Goal: Communication & Community: Answer question/provide support

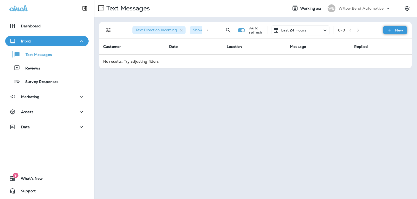
click at [395, 33] on div "New" at bounding box center [395, 30] width 24 height 8
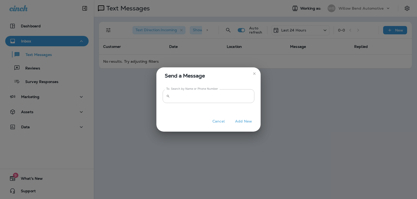
click at [213, 97] on input "To: Search by Name or Phone Number" at bounding box center [213, 96] width 82 height 14
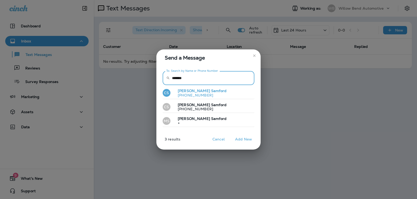
type input "*******"
click at [213, 96] on button "CS [PERSON_NAME] [PHONE_NUMBER]" at bounding box center [209, 93] width 92 height 12
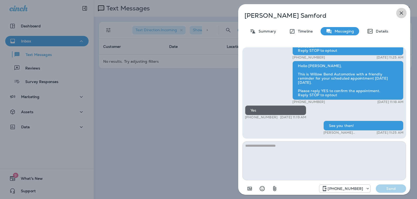
click at [399, 13] on icon "button" at bounding box center [401, 13] width 6 height 6
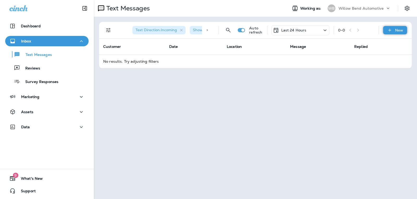
click at [391, 31] on icon at bounding box center [389, 30] width 5 height 5
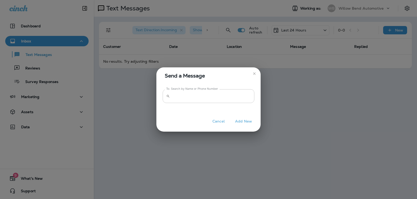
click at [227, 97] on input "To: Search by Name or Phone Number" at bounding box center [213, 96] width 82 height 14
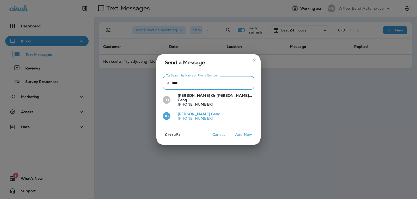
type input "****"
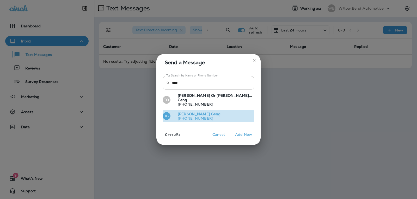
click at [224, 111] on button "[PERSON_NAME] [PHONE_NUMBER]" at bounding box center [209, 116] width 92 height 12
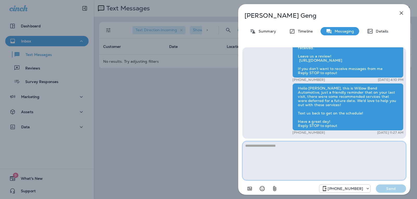
click at [281, 151] on textarea at bounding box center [324, 160] width 164 height 39
paste textarea "**********"
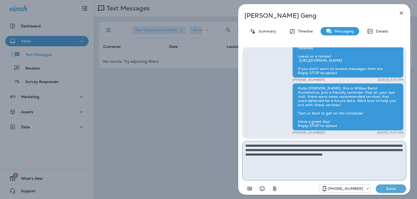
type textarea "**********"
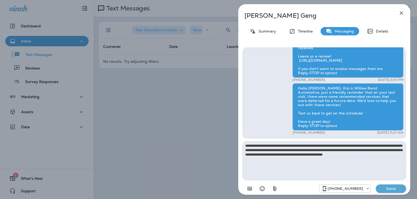
click at [389, 187] on p "Send" at bounding box center [391, 188] width 22 height 5
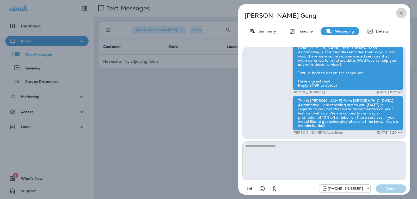
click at [402, 12] on icon "button" at bounding box center [401, 12] width 3 height 3
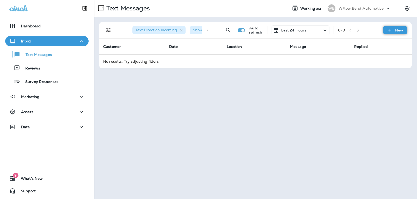
click at [396, 32] on p "New" at bounding box center [399, 30] width 8 height 4
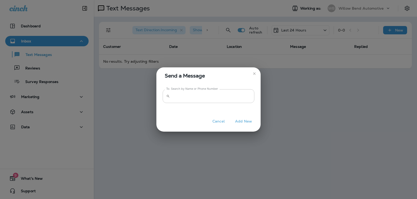
click at [213, 94] on input "To: Search by Name or Phone Number" at bounding box center [213, 96] width 82 height 14
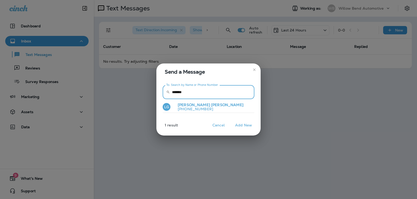
type input "*******"
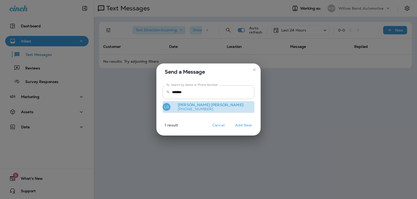
click at [224, 111] on button "LG [PERSON_NAME] [PHONE_NUMBER]" at bounding box center [209, 107] width 92 height 12
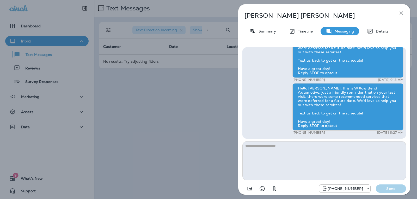
click at [261, 150] on textarea at bounding box center [324, 160] width 164 height 39
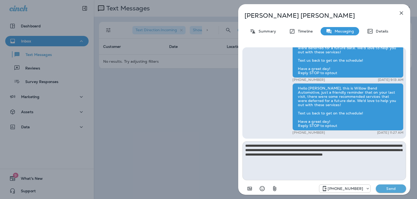
type textarea "**********"
click at [386, 188] on p "Send" at bounding box center [391, 188] width 22 height 5
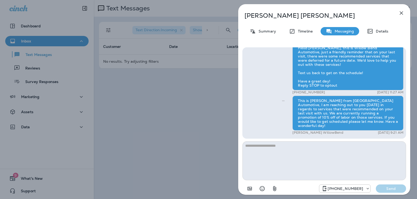
click at [402, 12] on icon "button" at bounding box center [401, 13] width 6 height 6
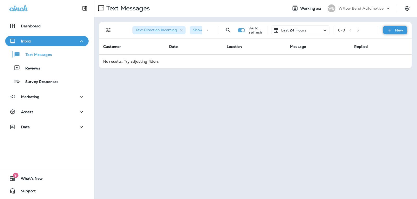
click at [392, 30] on icon at bounding box center [389, 30] width 5 height 5
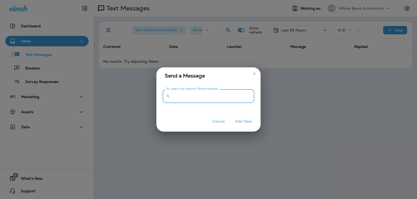
click at [225, 96] on input "To: Search by Name or Phone Number" at bounding box center [213, 96] width 82 height 14
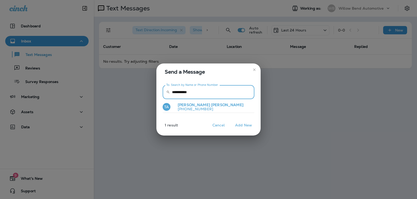
type input "**********"
click at [218, 110] on button "TA [PERSON_NAME] [PHONE_NUMBER]" at bounding box center [209, 107] width 92 height 12
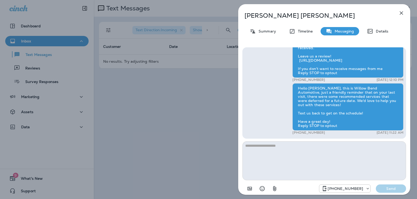
click at [278, 147] on textarea at bounding box center [324, 160] width 164 height 39
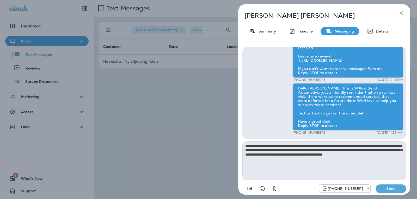
type textarea "**********"
click at [382, 188] on p "Send" at bounding box center [391, 188] width 22 height 5
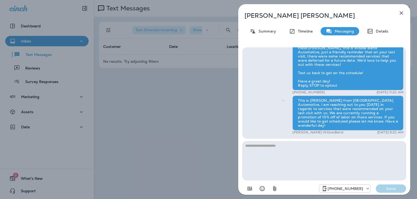
click at [401, 10] on button "button" at bounding box center [401, 13] width 10 height 10
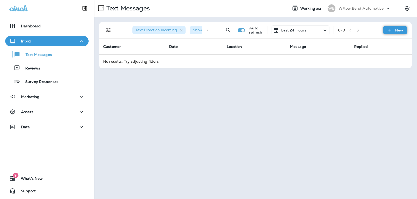
click at [391, 30] on icon at bounding box center [389, 30] width 5 height 5
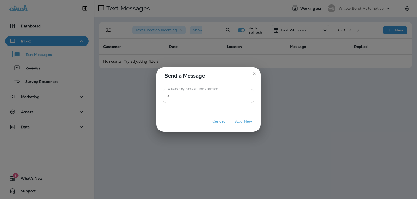
click at [205, 98] on input "To: Search by Name or Phone Number" at bounding box center [213, 96] width 82 height 14
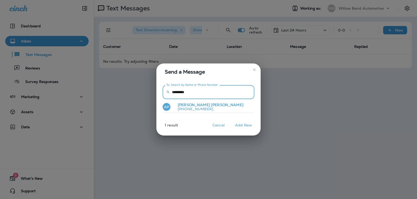
type input "*********"
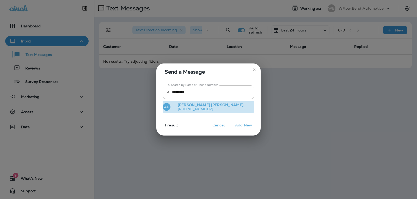
click at [201, 109] on p "[PHONE_NUMBER]" at bounding box center [208, 109] width 70 height 4
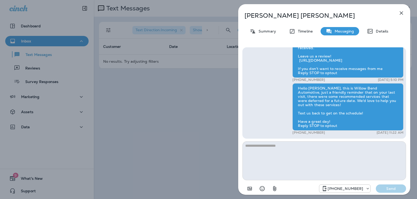
click at [266, 146] on textarea at bounding box center [324, 160] width 164 height 39
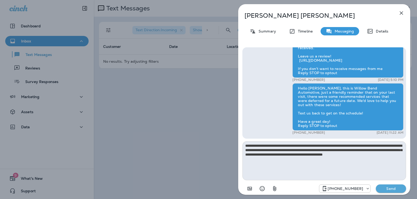
type textarea "**********"
click at [395, 189] on p "Send" at bounding box center [391, 188] width 22 height 5
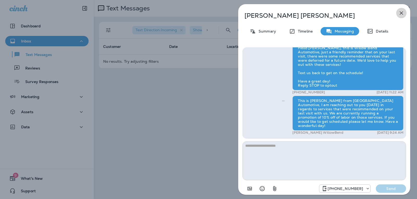
click at [401, 13] on icon "button" at bounding box center [401, 12] width 3 height 3
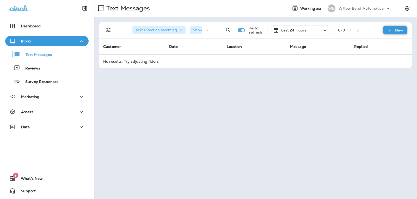
click at [387, 32] on div "New" at bounding box center [395, 30] width 24 height 8
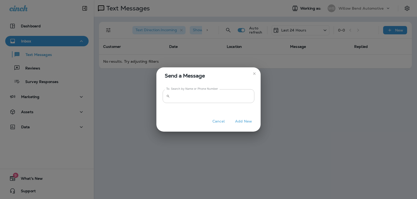
click at [247, 94] on input "To: Search by Name or Phone Number" at bounding box center [213, 96] width 82 height 14
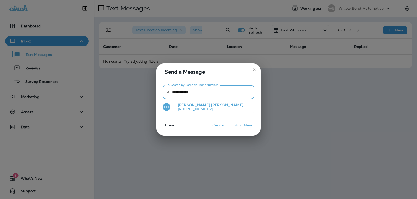
type input "**********"
click at [221, 105] on button "FH [PERSON_NAME] [PHONE_NUMBER]" at bounding box center [209, 107] width 92 height 12
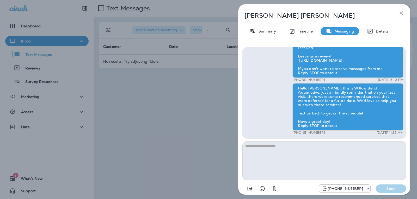
click at [264, 146] on textarea at bounding box center [324, 160] width 164 height 39
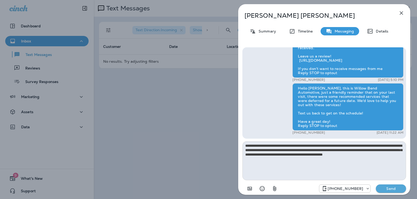
type textarea "**********"
click at [395, 188] on p "Send" at bounding box center [391, 188] width 22 height 5
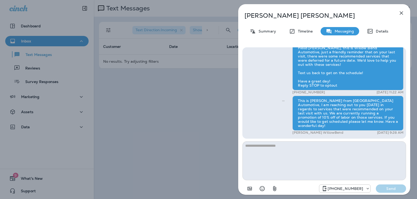
click at [399, 12] on icon "button" at bounding box center [401, 13] width 6 height 6
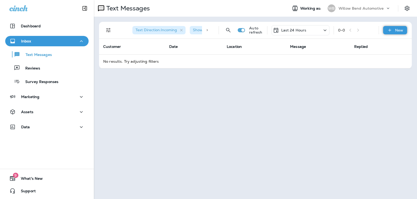
click at [391, 30] on icon at bounding box center [389, 30] width 5 height 5
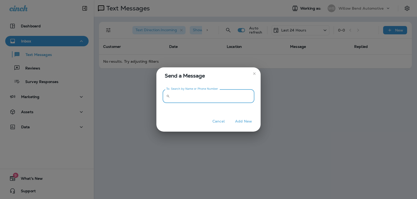
click at [223, 95] on input "To: Search by Name or Phone Number" at bounding box center [213, 96] width 82 height 14
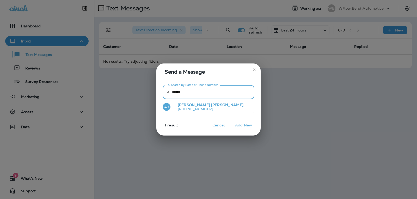
type input "******"
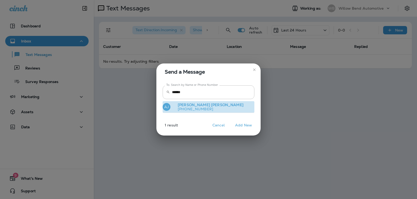
click at [218, 110] on button "[PERSON_NAME] [PERSON_NAME] [PHONE_NUMBER]" at bounding box center [209, 107] width 92 height 12
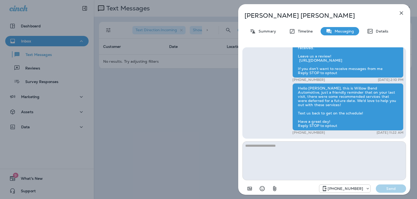
click at [286, 150] on textarea at bounding box center [324, 160] width 164 height 39
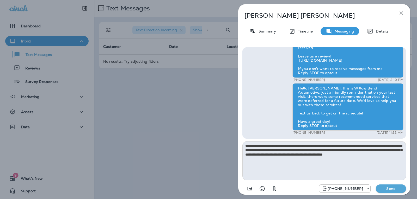
type textarea "**********"
click at [390, 189] on p "Send" at bounding box center [391, 188] width 22 height 5
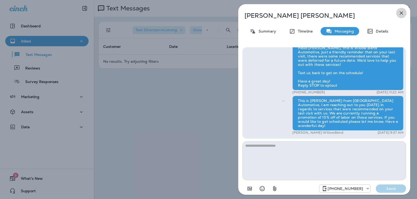
click at [404, 11] on icon "button" at bounding box center [401, 13] width 6 height 6
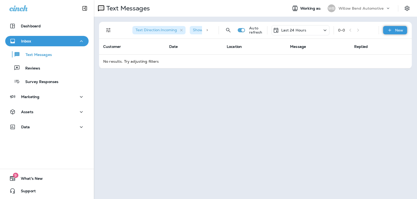
click at [397, 32] on p "New" at bounding box center [399, 30] width 8 height 4
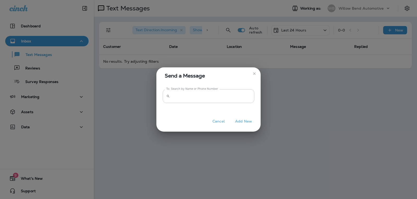
click at [215, 103] on input "To: Search by Name or Phone Number" at bounding box center [213, 96] width 82 height 14
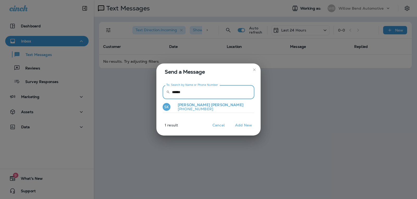
type input "******"
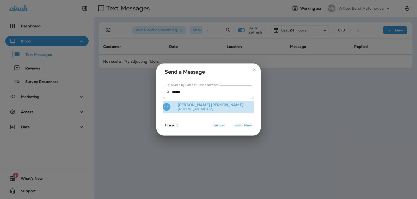
click at [224, 107] on button "SK [PERSON_NAME] [PHONE_NUMBER]" at bounding box center [209, 107] width 92 height 12
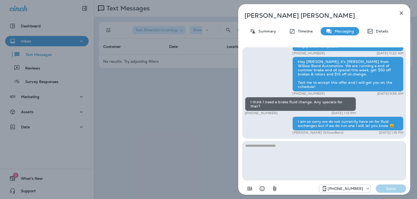
click at [260, 149] on textarea at bounding box center [324, 160] width 164 height 39
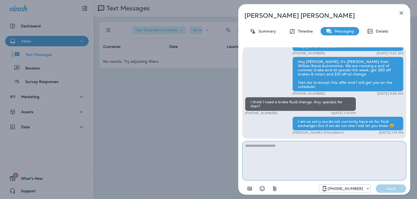
click at [307, 149] on textarea at bounding box center [324, 160] width 164 height 39
type textarea "*"
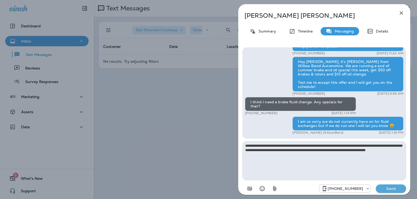
click at [256, 189] on div at bounding box center [261, 189] width 38 height 10
click at [261, 189] on icon "Select an emoji" at bounding box center [262, 189] width 6 height 6
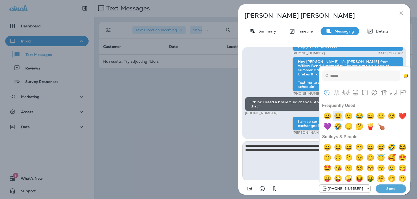
click at [339, 119] on img "smiley" at bounding box center [338, 116] width 10 height 10
type textarea "**********"
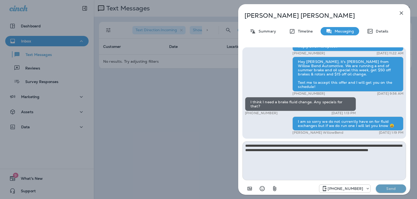
click at [387, 191] on p "Send" at bounding box center [391, 188] width 22 height 5
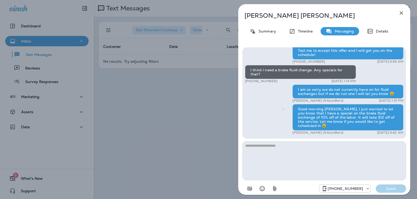
click at [402, 13] on icon "button" at bounding box center [401, 12] width 3 height 3
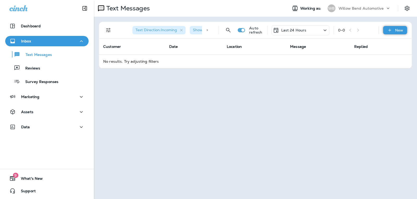
click at [393, 32] on div "New" at bounding box center [395, 30] width 24 height 8
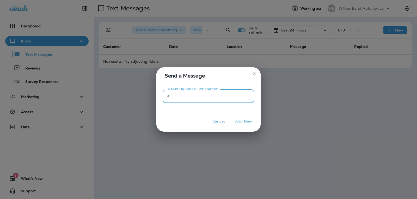
click at [219, 99] on input "To: Search by Name or Phone Number" at bounding box center [213, 96] width 82 height 14
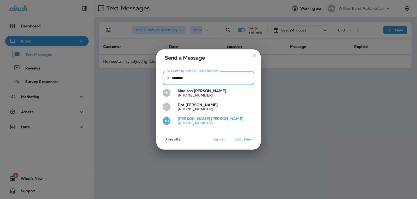
type input "*******"
click at [219, 118] on button "[PERSON_NAME] [PHONE_NUMBER]" at bounding box center [209, 121] width 92 height 12
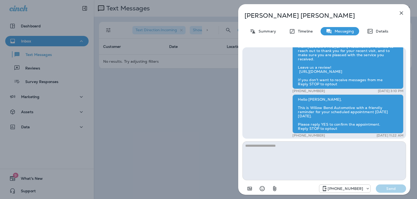
scroll to position [-130, 0]
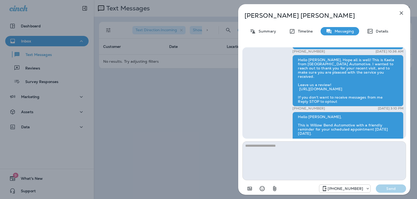
click at [402, 14] on icon "button" at bounding box center [401, 12] width 3 height 3
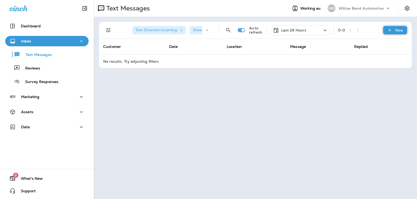
click at [401, 32] on p "New" at bounding box center [399, 30] width 8 height 4
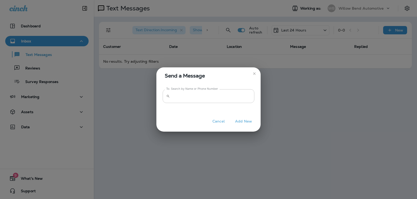
click at [214, 97] on input "To: Search by Name or Phone Number" at bounding box center [213, 96] width 82 height 14
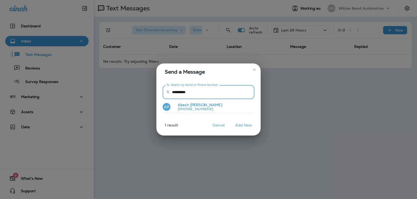
type input "**********"
click at [205, 111] on button "AP [PERSON_NAME] [PHONE_NUMBER]" at bounding box center [209, 107] width 92 height 12
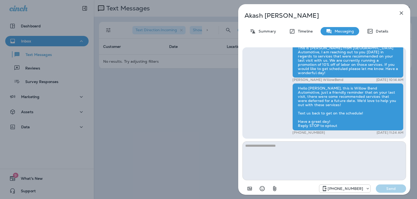
scroll to position [-52, 0]
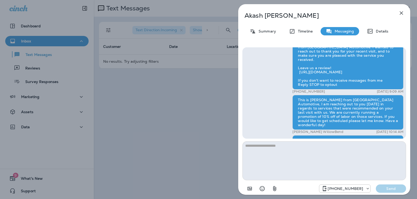
drag, startPoint x: 399, startPoint y: 13, endPoint x: 390, endPoint y: 9, distance: 9.6
click at [394, 10] on div "[PERSON_NAME] Summary Timeline Messaging Details Hello [PERSON_NAME], This is W…" at bounding box center [324, 99] width 172 height 191
click at [399, 12] on icon "button" at bounding box center [401, 13] width 6 height 6
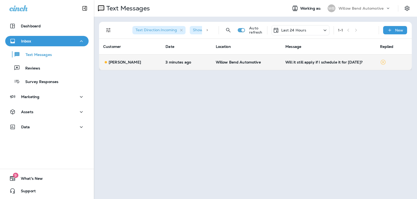
click at [323, 65] on td "Will it still apply if I schedule it for [DATE]?" at bounding box center [328, 62] width 94 height 16
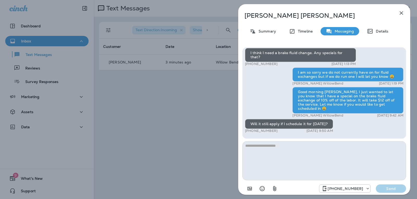
click at [275, 157] on textarea at bounding box center [324, 160] width 164 height 39
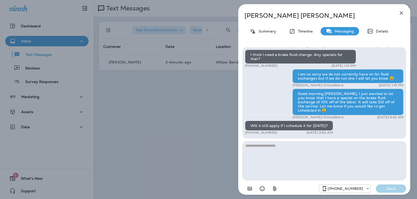
click at [271, 148] on textarea at bounding box center [324, 160] width 164 height 39
type textarea "**********"
click at [386, 191] on button "Send" at bounding box center [391, 189] width 30 height 8
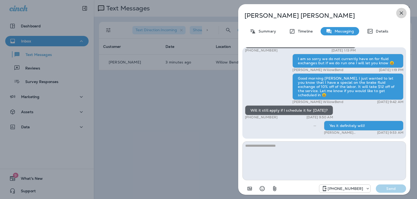
click at [402, 12] on icon "button" at bounding box center [401, 12] width 3 height 3
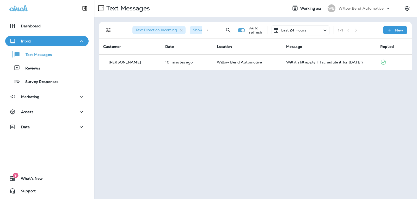
click at [285, 29] on p "Last 24 Hours" at bounding box center [293, 30] width 25 height 4
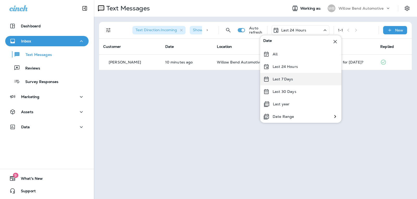
click at [288, 80] on p "Last 7 Days" at bounding box center [282, 79] width 21 height 4
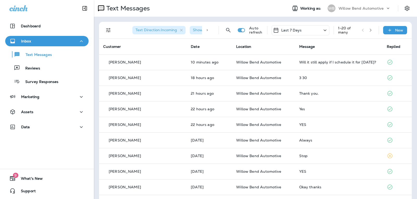
click at [309, 29] on div "Last 7 Days" at bounding box center [300, 30] width 58 height 10
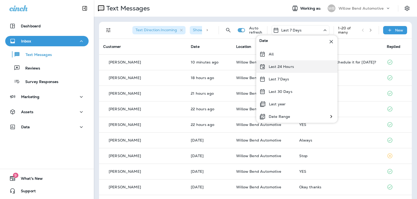
click at [305, 64] on div "Last 24 Hours" at bounding box center [296, 66] width 81 height 13
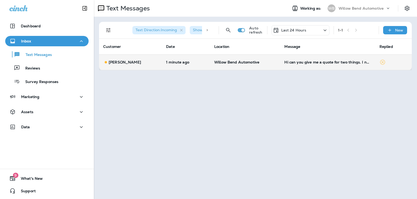
click at [325, 66] on td "Hi can you give me a quote for two things. I need my headlights to be changed.B…" at bounding box center [327, 62] width 95 height 16
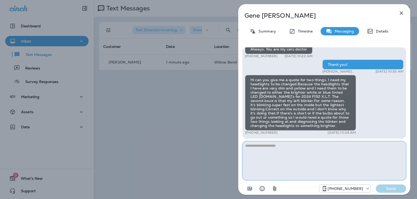
click at [254, 145] on textarea at bounding box center [324, 160] width 164 height 39
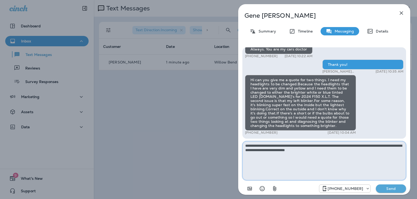
type textarea "**********"
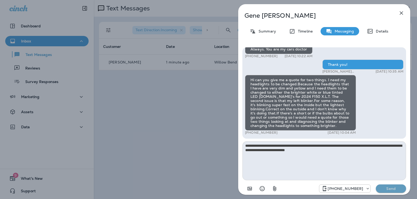
click at [386, 188] on p "Send" at bounding box center [391, 188] width 22 height 5
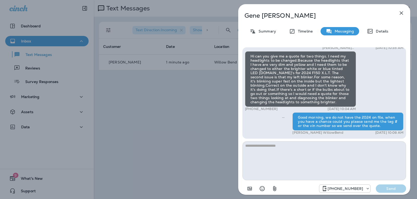
click at [402, 12] on icon "button" at bounding box center [401, 13] width 6 height 6
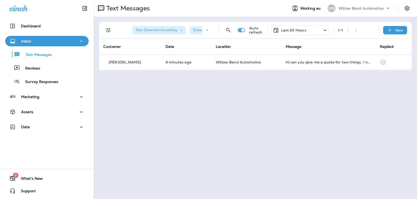
click at [284, 29] on p "Last 24 Hours" at bounding box center [293, 30] width 25 height 4
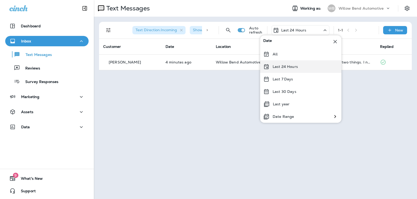
click at [287, 65] on p "Last 24 Hours" at bounding box center [284, 67] width 25 height 4
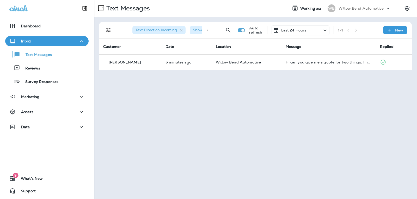
click at [307, 31] on div "Last 24 Hours" at bounding box center [300, 30] width 58 height 10
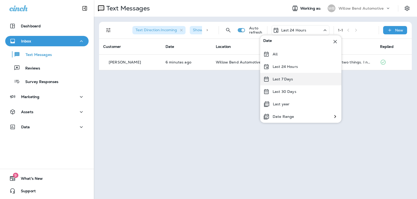
click at [299, 81] on div "Last 7 Days" at bounding box center [300, 79] width 81 height 13
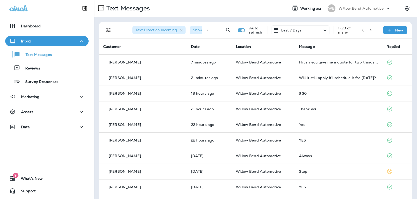
click at [292, 31] on p "Last 7 Days" at bounding box center [291, 30] width 21 height 4
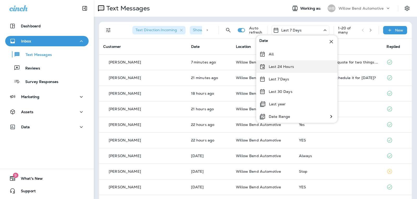
click at [287, 67] on p "Last 24 Hours" at bounding box center [281, 67] width 25 height 4
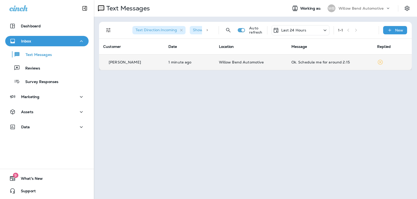
click at [310, 63] on div "Ok. Schedule me for around 2:15" at bounding box center [329, 62] width 77 height 4
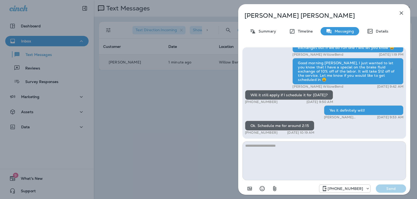
click at [264, 148] on textarea at bounding box center [324, 160] width 164 height 39
click at [264, 191] on icon "Select an emoji" at bounding box center [262, 189] width 6 height 6
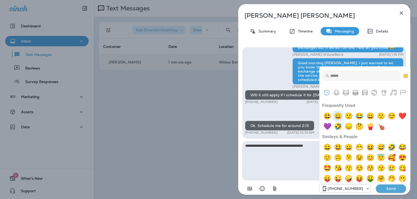
click at [337, 114] on img "grinning" at bounding box center [338, 116] width 10 height 10
type textarea "**********"
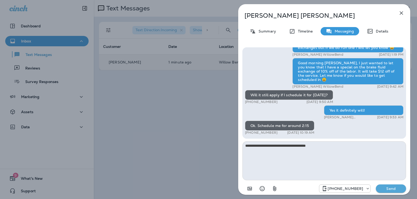
click at [387, 191] on p "Send" at bounding box center [391, 188] width 22 height 5
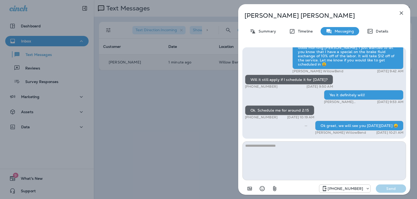
click at [402, 13] on icon "button" at bounding box center [401, 13] width 6 height 6
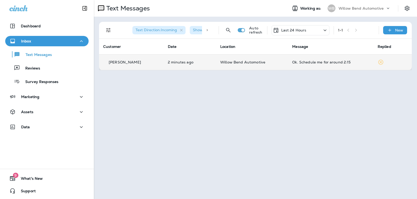
click at [318, 68] on td "Ok. Schedule me for around 2:15" at bounding box center [330, 62] width 85 height 16
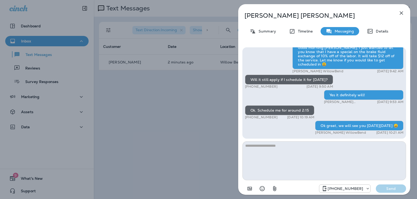
click at [279, 151] on textarea at bounding box center [324, 160] width 164 height 39
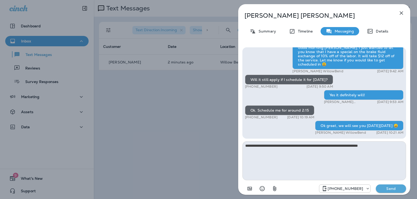
type textarea "**********"
click at [377, 186] on button "Send" at bounding box center [391, 189] width 30 height 8
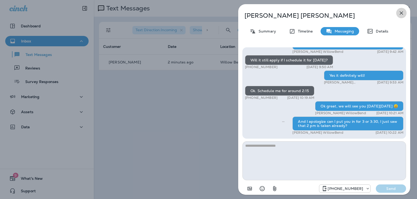
click at [402, 14] on icon "button" at bounding box center [401, 12] width 3 height 3
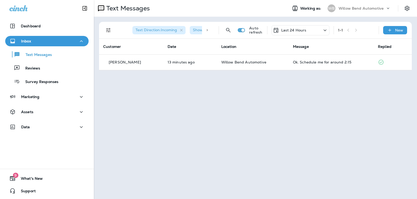
click at [303, 29] on p "Last 24 Hours" at bounding box center [293, 30] width 25 height 4
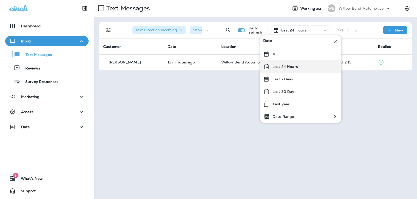
click at [289, 67] on p "Last 24 Hours" at bounding box center [284, 67] width 25 height 4
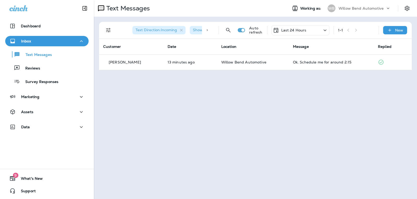
click at [290, 28] on p "Last 24 Hours" at bounding box center [293, 30] width 25 height 4
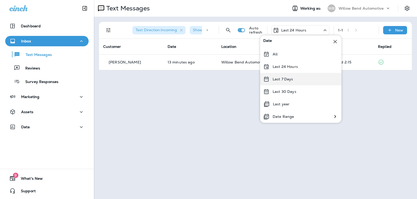
click at [287, 80] on p "Last 7 Days" at bounding box center [282, 79] width 21 height 4
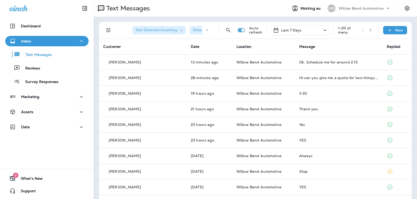
click at [289, 30] on p "Last 7 Days" at bounding box center [291, 30] width 21 height 4
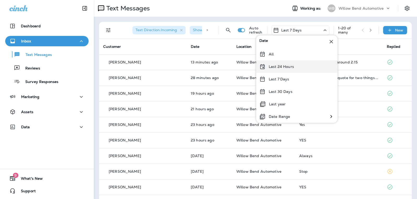
click at [287, 65] on p "Last 24 Hours" at bounding box center [281, 67] width 25 height 4
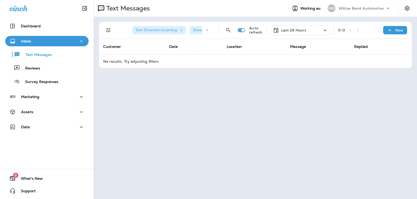
click at [294, 30] on p "Last 24 Hours" at bounding box center [293, 30] width 25 height 4
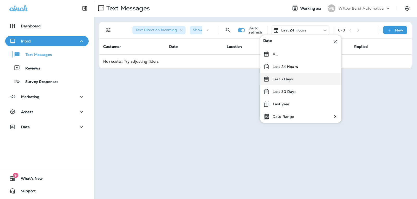
click at [286, 80] on p "Last 7 Days" at bounding box center [282, 79] width 21 height 4
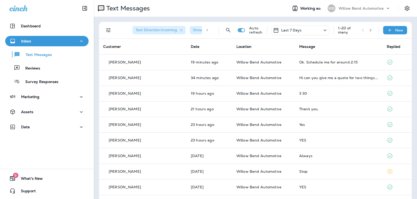
click at [301, 31] on div "Last 7 Days" at bounding box center [300, 30] width 58 height 10
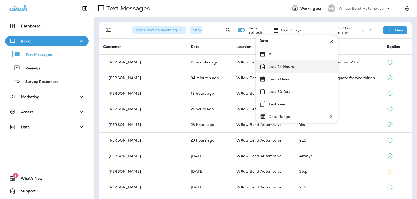
click at [292, 64] on div "Last 24 Hours" at bounding box center [296, 66] width 81 height 13
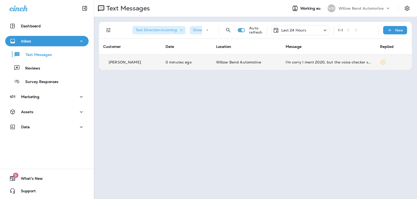
click at [323, 63] on div "I'm sorry I ment 2020, but the voice checker said 2024" at bounding box center [328, 62] width 86 height 4
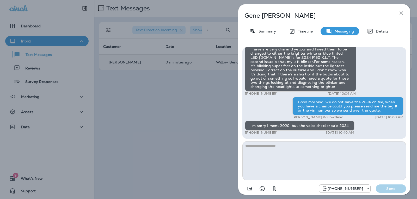
click at [270, 156] on textarea at bounding box center [324, 160] width 164 height 39
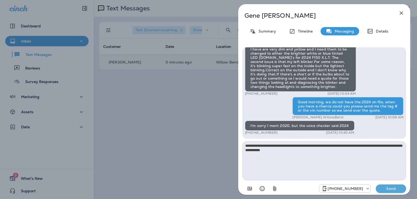
type textarea "**********"
click at [379, 190] on button "Send" at bounding box center [391, 189] width 30 height 8
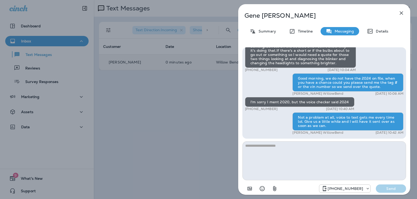
scroll to position [-52, 0]
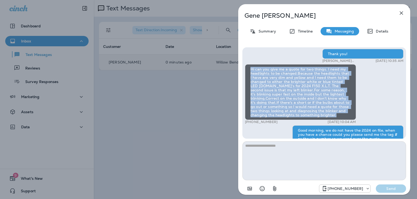
drag, startPoint x: 250, startPoint y: 69, endPoint x: 314, endPoint y: 115, distance: 79.3
click at [314, 115] on div "Hi can you give me a quote for two things. I need my headlights to be changed.B…" at bounding box center [300, 92] width 111 height 56
copy div "Hi can you give me a quote for two things. I need my headlights to be changed.B…"
click at [402, 14] on icon "button" at bounding box center [401, 13] width 6 height 6
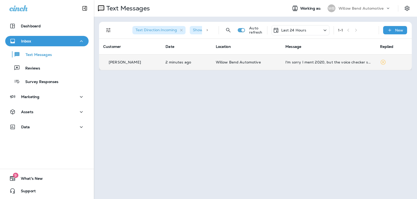
click at [311, 60] on td "I'm sorry I ment 2020, but the voice checker said 2024" at bounding box center [328, 62] width 94 height 16
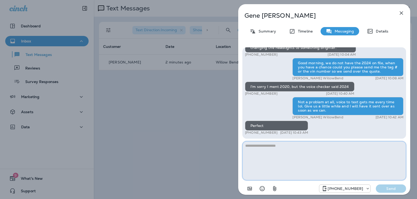
click at [256, 151] on textarea at bounding box center [324, 160] width 164 height 39
type textarea "*"
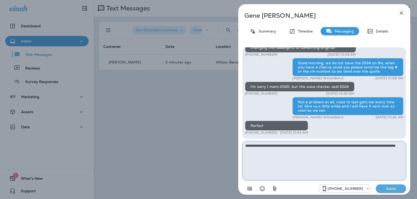
type textarea "**********"
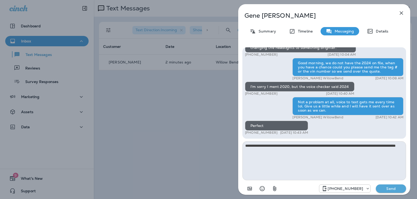
click at [391, 189] on p "Send" at bounding box center [391, 188] width 22 height 5
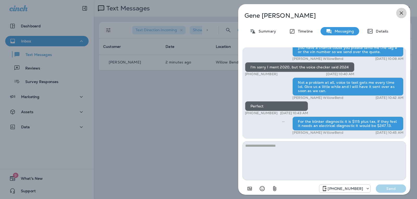
click at [399, 13] on icon "button" at bounding box center [401, 13] width 6 height 6
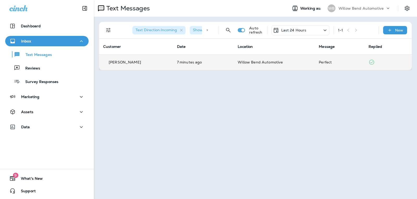
click at [308, 64] on td "Willow Bend Automotive" at bounding box center [273, 62] width 81 height 16
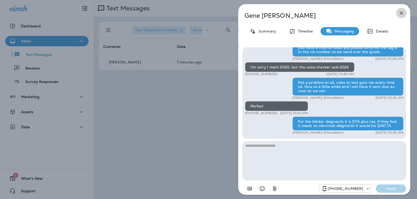
click at [402, 12] on icon "button" at bounding box center [401, 12] width 3 height 3
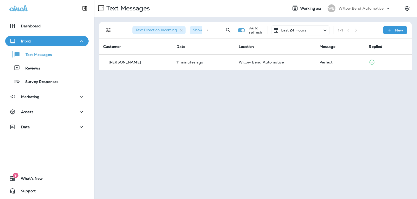
click at [308, 29] on div "Last 24 Hours" at bounding box center [300, 30] width 58 height 10
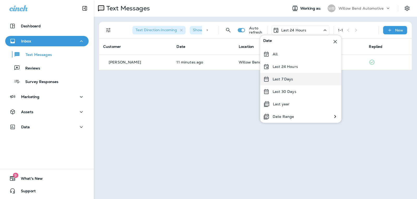
click at [301, 76] on div "Last 7 Days" at bounding box center [300, 79] width 81 height 13
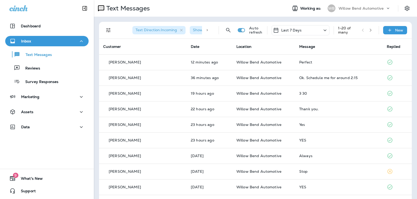
click at [294, 30] on p "Last 7 Days" at bounding box center [291, 30] width 21 height 4
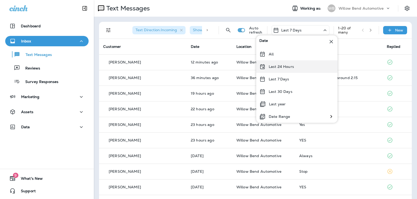
click at [291, 65] on p "Last 24 Hours" at bounding box center [281, 67] width 25 height 4
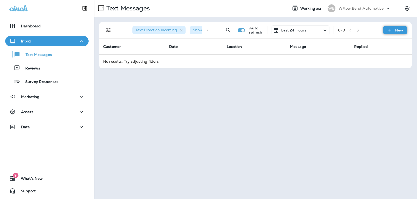
click at [390, 29] on icon at bounding box center [389, 30] width 5 height 5
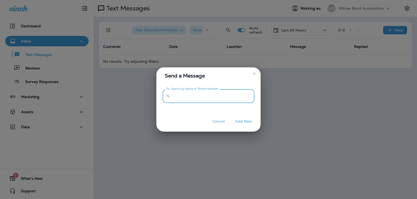
click at [227, 92] on input "To: Search by Name or Phone Number" at bounding box center [213, 96] width 82 height 14
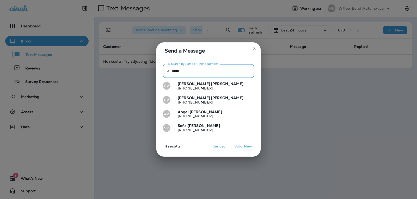
type input "*****"
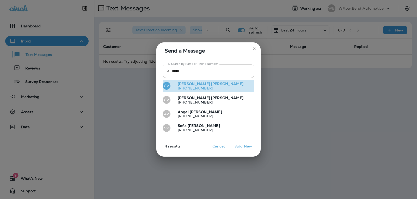
click at [204, 86] on button "CV [PERSON_NAME] [PHONE_NUMBER]" at bounding box center [209, 86] width 92 height 12
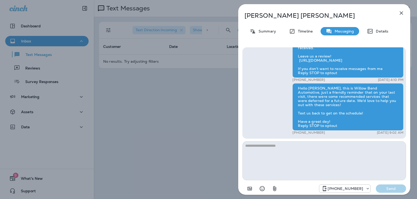
click at [401, 14] on icon "button" at bounding box center [401, 12] width 3 height 3
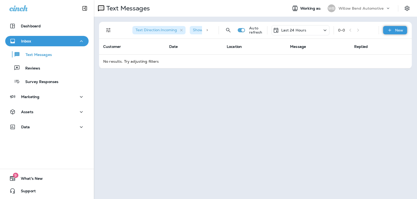
click at [390, 32] on icon at bounding box center [389, 30] width 5 height 5
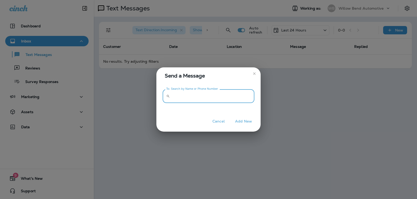
click at [239, 98] on input "To: Search by Name or Phone Number" at bounding box center [213, 96] width 82 height 14
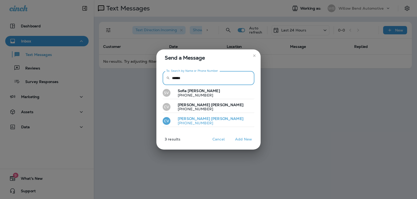
type input "******"
click at [205, 121] on button "CV [PERSON_NAME] [PHONE_NUMBER]" at bounding box center [209, 121] width 92 height 12
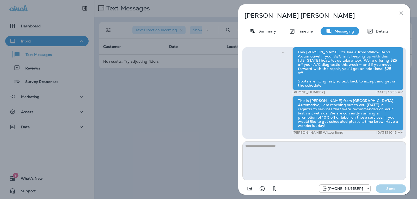
click at [400, 13] on icon "button" at bounding box center [401, 13] width 6 height 6
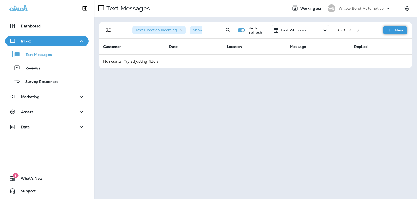
click at [391, 29] on icon at bounding box center [389, 30] width 5 height 5
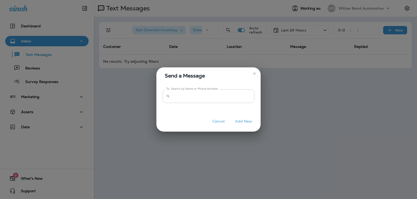
click at [213, 95] on input "To: Search by Name or Phone Number" at bounding box center [213, 96] width 82 height 14
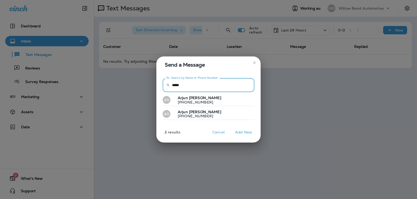
type input "*****"
click at [214, 101] on button "AS [PERSON_NAME] [PHONE_NUMBER]" at bounding box center [209, 100] width 92 height 12
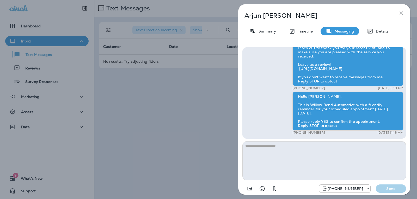
click at [400, 13] on icon "button" at bounding box center [401, 13] width 6 height 6
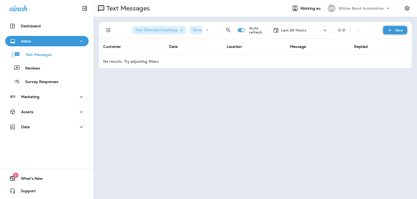
click at [389, 31] on icon at bounding box center [389, 30] width 5 height 5
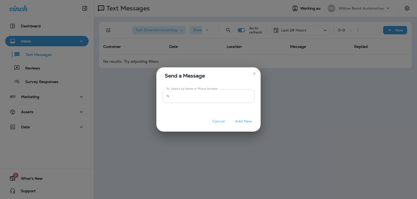
click at [234, 101] on input "To: Search by Name or Phone Number" at bounding box center [213, 96] width 82 height 14
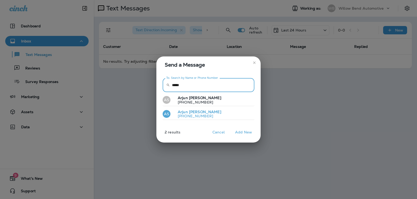
type input "*****"
click at [215, 114] on button "AS [PERSON_NAME] [PHONE_NUMBER]" at bounding box center [209, 114] width 92 height 12
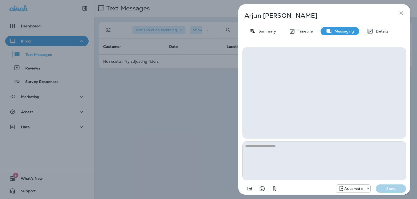
click at [399, 12] on icon "button" at bounding box center [401, 13] width 6 height 6
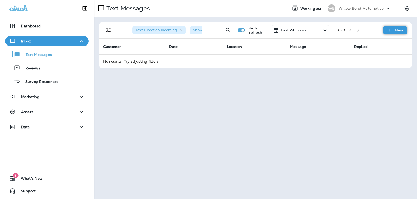
click at [396, 30] on p "New" at bounding box center [399, 30] width 8 height 4
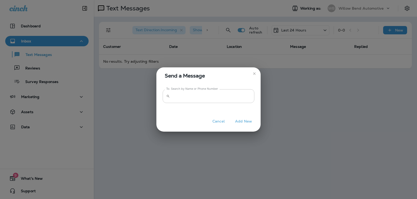
click at [217, 101] on input "To: Search by Name or Phone Number" at bounding box center [213, 96] width 82 height 14
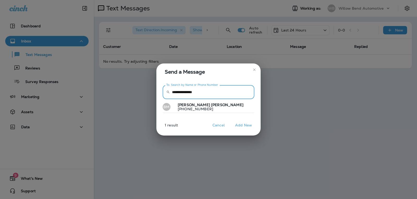
type input "**********"
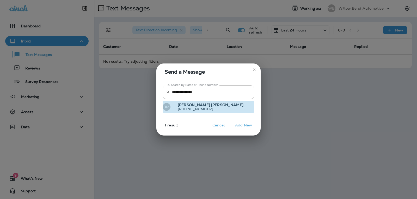
click at [209, 106] on button "BM [PERSON_NAME] [PHONE_NUMBER]" at bounding box center [209, 107] width 92 height 12
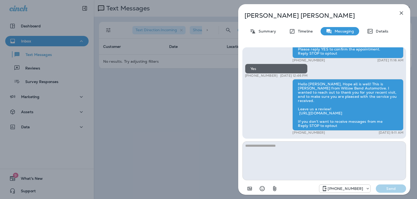
click at [303, 146] on textarea at bounding box center [324, 160] width 164 height 39
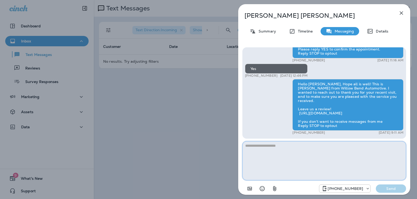
click at [296, 151] on textarea at bounding box center [324, 160] width 164 height 39
click at [284, 143] on textarea at bounding box center [324, 160] width 164 height 39
paste textarea "**********"
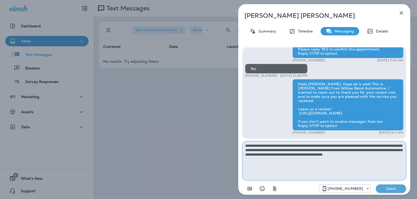
type textarea "**********"
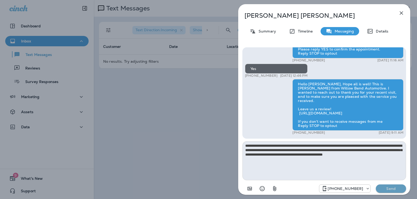
click at [388, 189] on p "Send" at bounding box center [391, 188] width 22 height 5
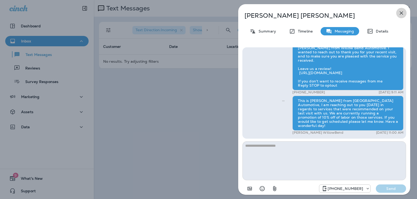
drag, startPoint x: 401, startPoint y: 15, endPoint x: 371, endPoint y: 1, distance: 32.9
click at [401, 14] on icon "button" at bounding box center [401, 13] width 6 height 6
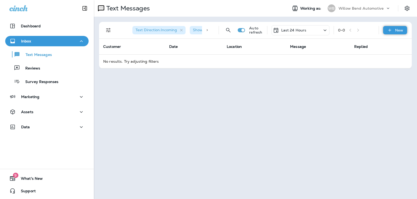
click at [390, 30] on icon at bounding box center [389, 30] width 3 height 3
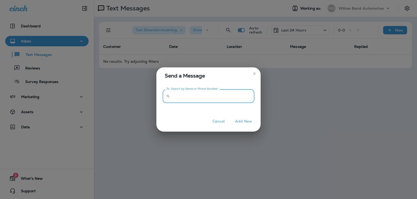
click at [216, 99] on input "To: Search by Name or Phone Number" at bounding box center [213, 96] width 82 height 14
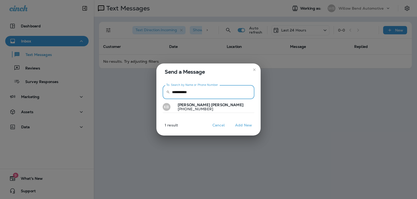
type input "**********"
click at [199, 106] on p "[PERSON_NAME]" at bounding box center [208, 105] width 70 height 4
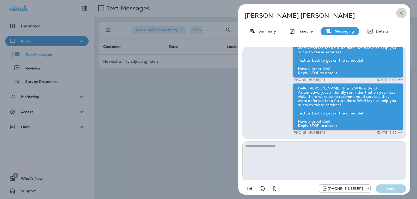
click at [402, 12] on icon "button" at bounding box center [401, 13] width 6 height 6
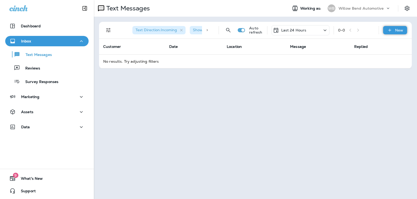
click at [392, 30] on icon at bounding box center [389, 30] width 5 height 5
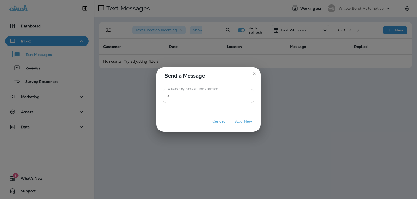
click at [226, 100] on input "To: Search by Name or Phone Number" at bounding box center [213, 96] width 82 height 14
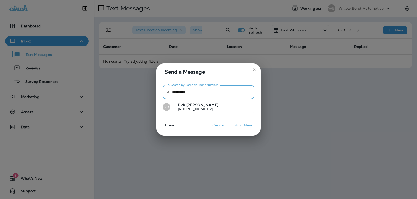
type input "**********"
click at [215, 106] on button "DB [PERSON_NAME] [PHONE_NUMBER]" at bounding box center [209, 107] width 92 height 12
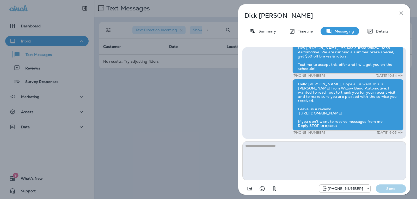
click at [283, 149] on textarea at bounding box center [324, 160] width 164 height 39
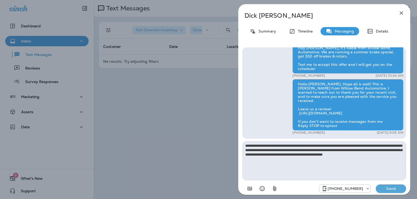
type textarea "**********"
click at [382, 186] on button "Send" at bounding box center [391, 189] width 30 height 8
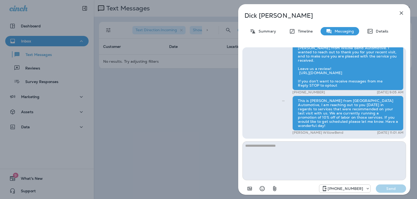
click at [402, 12] on icon "button" at bounding box center [401, 13] width 6 height 6
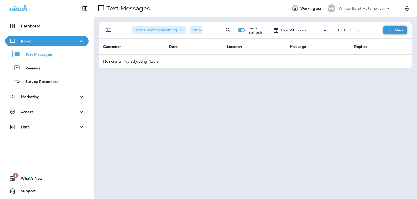
click at [389, 30] on icon at bounding box center [389, 30] width 5 height 5
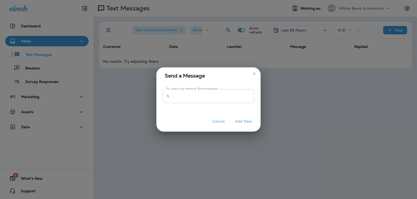
click at [211, 102] on input "To: Search by Name or Phone Number" at bounding box center [213, 96] width 82 height 14
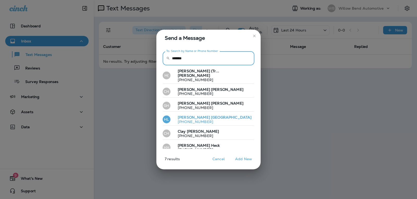
type input "******"
click at [205, 118] on button "[PERSON_NAME] [PHONE_NUMBER]" at bounding box center [209, 120] width 92 height 12
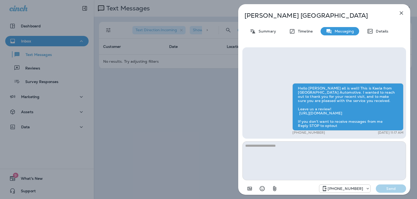
click at [262, 145] on textarea at bounding box center [324, 160] width 164 height 39
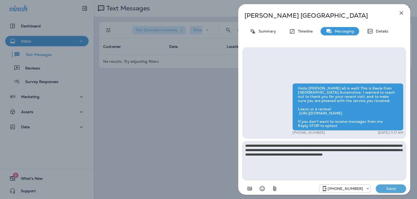
type textarea "**********"
click at [384, 186] on button "Send" at bounding box center [391, 189] width 30 height 8
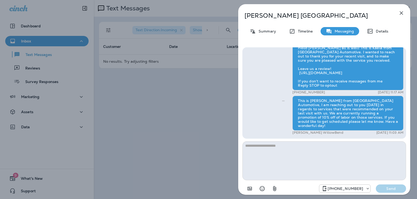
click at [404, 11] on icon "button" at bounding box center [401, 13] width 6 height 6
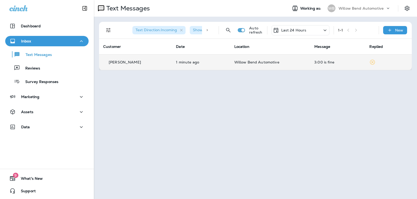
click at [331, 63] on div "3:00 is fine" at bounding box center [337, 62] width 47 height 4
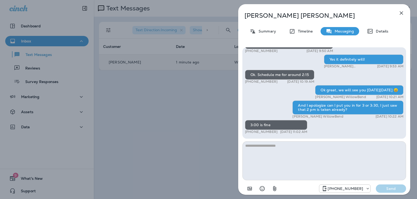
click at [279, 148] on textarea at bounding box center [324, 160] width 164 height 39
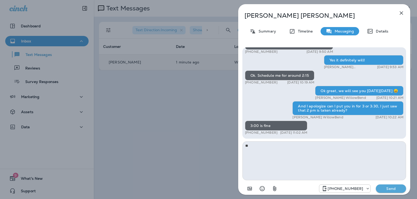
type textarea "*"
type textarea "**********"
click at [382, 188] on p "Send" at bounding box center [391, 188] width 22 height 5
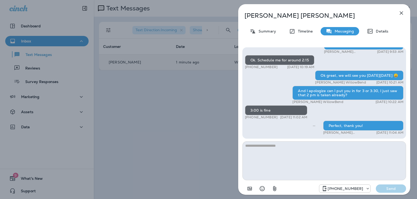
click at [403, 13] on icon "button" at bounding box center [401, 13] width 6 height 6
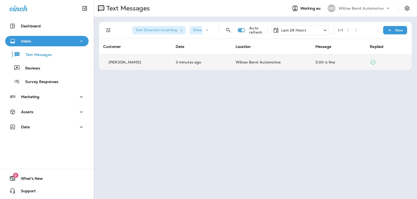
click at [397, 35] on div "Text Direction : Incoming Show Start/Stop/Unsubscribe : true Auto refresh Last …" at bounding box center [256, 30] width 306 height 17
click at [398, 26] on div "Text Direction : Incoming Show Start/Stop/Unsubscribe : true Auto refresh Last …" at bounding box center [256, 30] width 306 height 17
click at [398, 28] on p "New" at bounding box center [399, 30] width 8 height 4
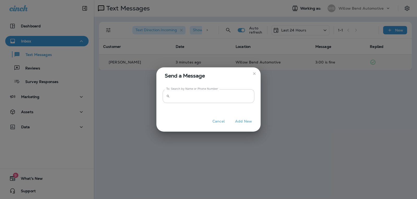
drag, startPoint x: 236, startPoint y: 100, endPoint x: 238, endPoint y: 95, distance: 5.2
click at [236, 99] on input "To: Search by Name or Phone Number" at bounding box center [213, 96] width 82 height 14
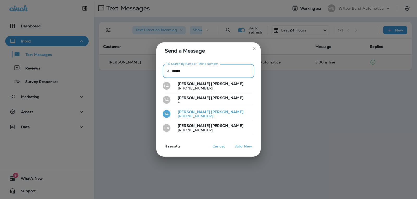
type input "******"
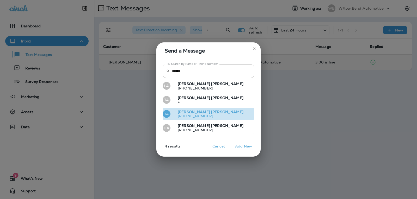
click at [212, 113] on button "TA [PERSON_NAME] [PHONE_NUMBER]" at bounding box center [209, 114] width 92 height 12
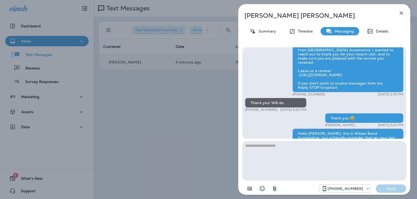
scroll to position [-130, 0]
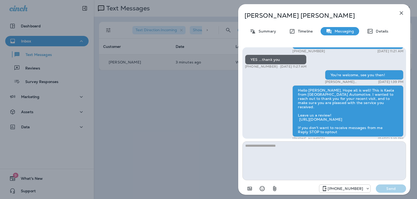
click at [399, 13] on icon "button" at bounding box center [401, 13] width 6 height 6
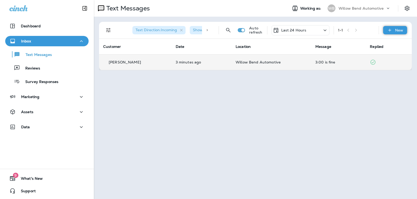
click at [398, 31] on p "New" at bounding box center [399, 30] width 8 height 4
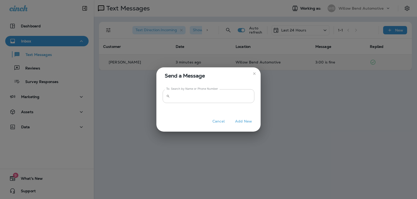
click at [222, 97] on input "To: Search by Name or Phone Number" at bounding box center [213, 96] width 82 height 14
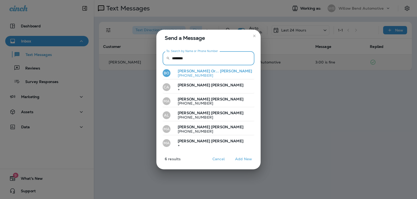
type input "********"
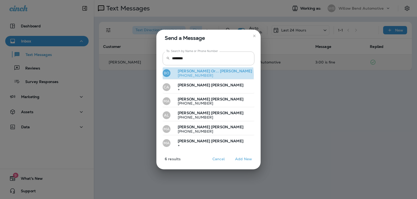
click at [208, 75] on p "[PHONE_NUMBER]" at bounding box center [212, 75] width 79 height 4
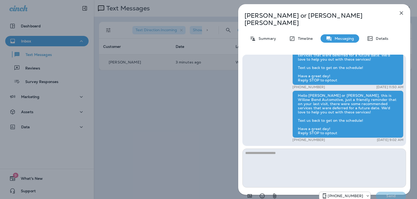
scroll to position [-26, 0]
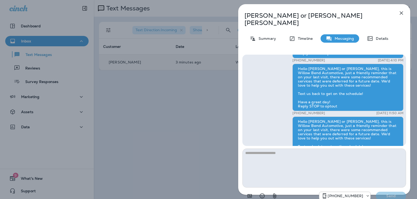
click at [400, 11] on icon "button" at bounding box center [401, 13] width 6 height 6
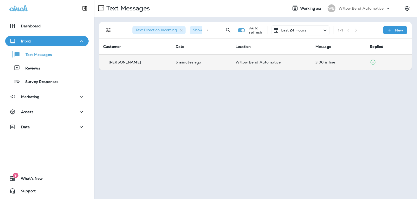
click at [297, 33] on div "Last 24 Hours" at bounding box center [300, 30] width 58 height 10
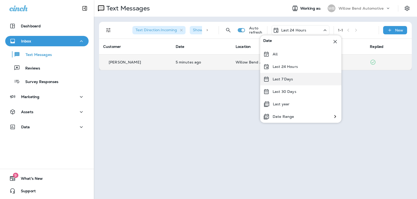
click at [291, 76] on div "Last 7 Days" at bounding box center [300, 79] width 81 height 13
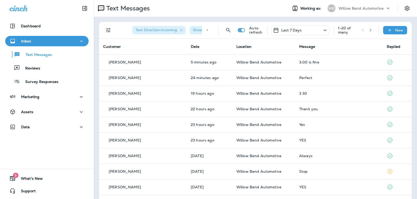
click at [301, 29] on div "Last 7 Days" at bounding box center [300, 30] width 58 height 10
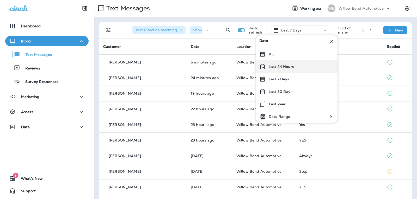
click at [292, 71] on div "Last 24 Hours" at bounding box center [296, 66] width 81 height 13
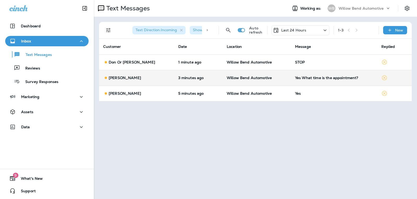
click at [309, 79] on div "Yes What time is the appointment?" at bounding box center [334, 78] width 78 height 4
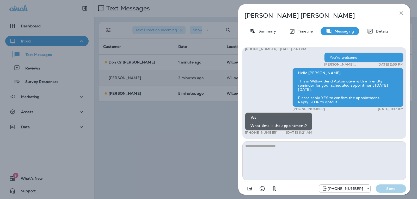
drag, startPoint x: 260, startPoint y: 149, endPoint x: 258, endPoint y: 146, distance: 3.5
click at [260, 149] on textarea at bounding box center [324, 160] width 164 height 39
type textarea "*****"
click at [399, 189] on p "Send" at bounding box center [391, 188] width 22 height 5
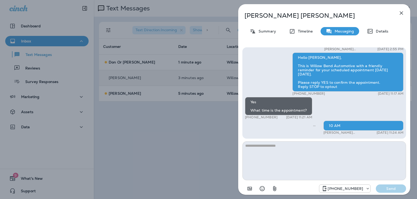
click at [402, 12] on icon "button" at bounding box center [401, 12] width 3 height 3
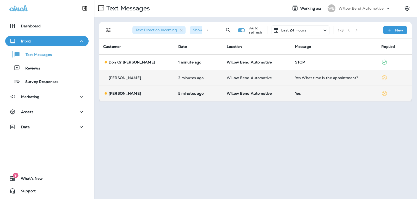
click at [297, 92] on div "Yes" at bounding box center [334, 93] width 78 height 4
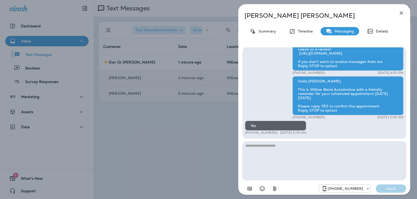
click at [277, 152] on textarea at bounding box center [324, 160] width 164 height 39
type textarea "*"
type textarea "**********"
click at [384, 188] on p "Send" at bounding box center [391, 188] width 22 height 5
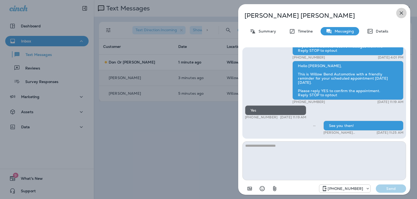
click at [401, 9] on button "button" at bounding box center [401, 13] width 10 height 10
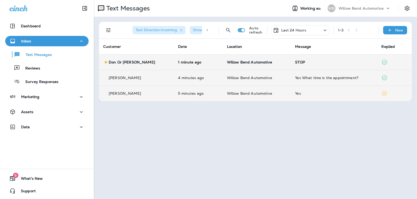
click at [295, 62] on div "STOP" at bounding box center [334, 62] width 78 height 4
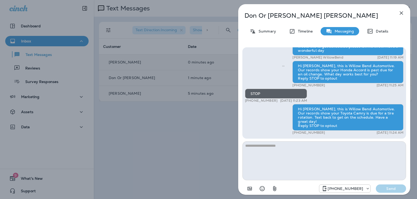
click at [400, 13] on icon "button" at bounding box center [401, 13] width 6 height 6
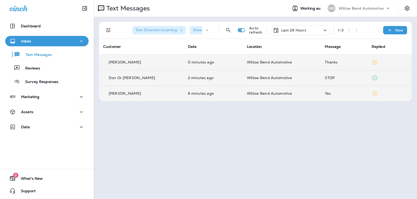
click at [328, 64] on div "Thanks" at bounding box center [344, 62] width 38 height 4
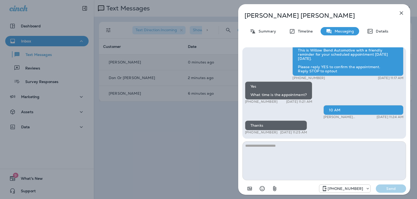
click at [277, 147] on textarea at bounding box center [324, 160] width 164 height 39
type textarea "**********"
click at [384, 186] on button "Send" at bounding box center [391, 189] width 30 height 8
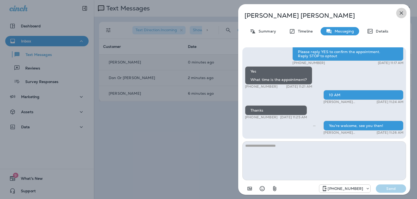
click at [402, 14] on icon "button" at bounding box center [401, 12] width 3 height 3
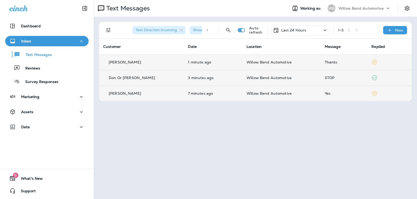
click at [298, 30] on p "Last 24 Hours" at bounding box center [293, 30] width 25 height 4
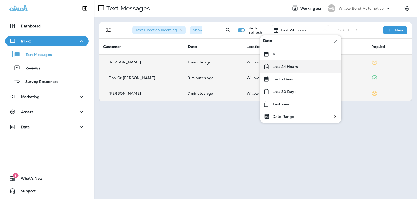
click at [292, 67] on p "Last 24 Hours" at bounding box center [284, 67] width 25 height 4
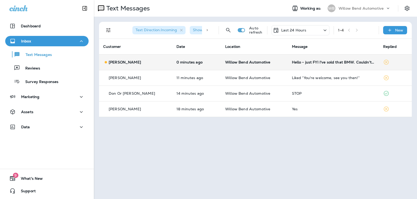
click at [295, 61] on div "Hello - just FYI I've sold that BMW. Couldn't take the a/c issues anymore. Inst…" at bounding box center [333, 62] width 83 height 4
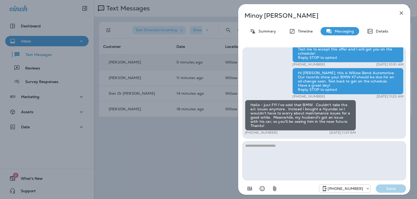
click at [278, 148] on textarea at bounding box center [324, 160] width 164 height 39
type textarea "*"
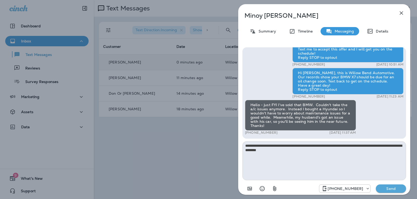
click at [262, 188] on icon "Select an emoji" at bounding box center [262, 189] width 6 height 6
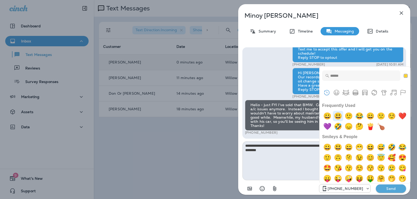
click at [342, 117] on img "smiley" at bounding box center [338, 116] width 10 height 10
type textarea "**********"
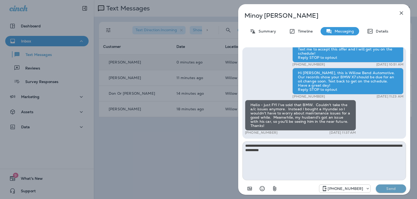
click at [388, 190] on p "Send" at bounding box center [391, 188] width 22 height 5
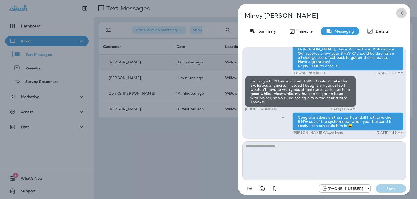
click at [401, 12] on icon "button" at bounding box center [401, 13] width 6 height 6
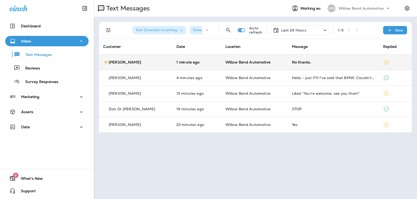
click at [317, 60] on div "No thanks." at bounding box center [333, 62] width 83 height 4
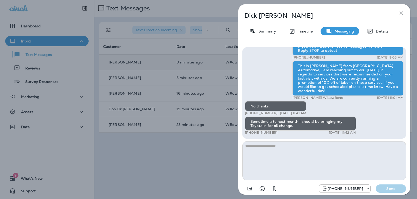
click at [282, 149] on textarea at bounding box center [324, 160] width 164 height 39
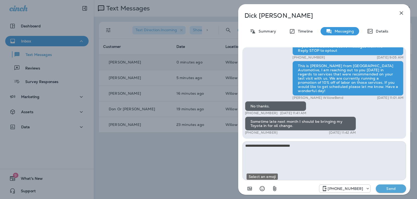
drag, startPoint x: 260, startPoint y: 187, endPoint x: 304, endPoint y: 106, distance: 92.8
click at [260, 187] on icon "Select an emoji" at bounding box center [262, 189] width 6 height 6
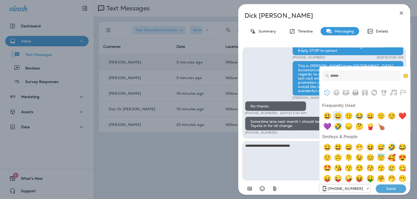
click at [338, 116] on img "grinning" at bounding box center [338, 116] width 10 height 10
type textarea "**********"
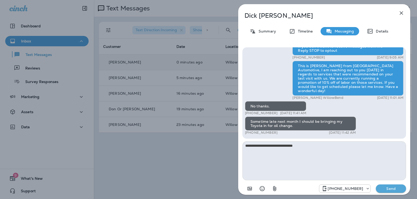
click at [380, 190] on p "Send" at bounding box center [391, 188] width 22 height 5
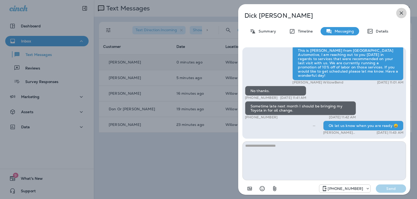
click at [403, 13] on icon "button" at bounding box center [401, 13] width 6 height 6
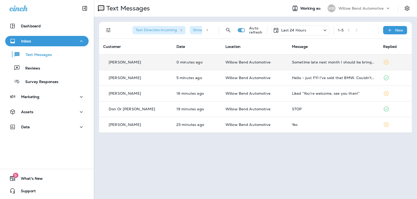
click at [294, 32] on p "Last 24 Hours" at bounding box center [293, 30] width 25 height 4
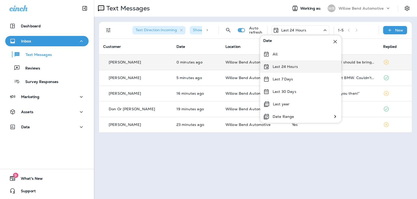
click at [294, 66] on p "Last 24 Hours" at bounding box center [284, 67] width 25 height 4
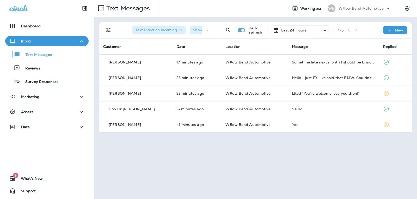
click at [304, 29] on p "Last 24 Hours" at bounding box center [293, 30] width 25 height 4
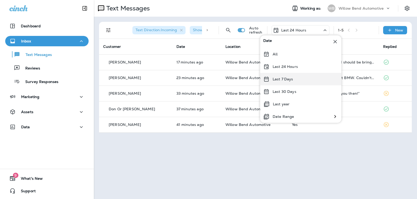
click at [285, 77] on p "Last 7 Days" at bounding box center [282, 79] width 21 height 4
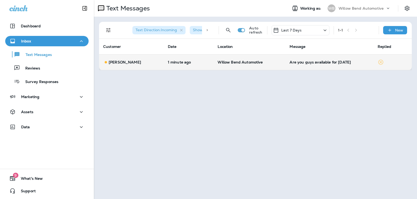
click at [321, 64] on div "Are you guys available for [DATE]" at bounding box center [329, 62] width 80 height 4
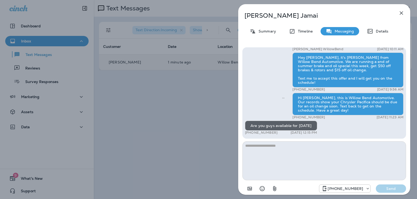
click at [297, 147] on textarea at bounding box center [324, 160] width 164 height 39
type textarea "*"
type textarea "**********"
click at [387, 187] on p "Send" at bounding box center [391, 188] width 22 height 5
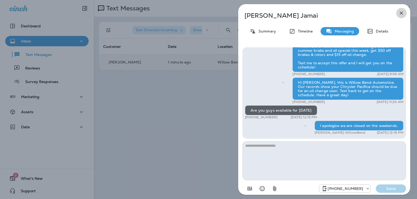
click at [399, 14] on icon "button" at bounding box center [401, 13] width 6 height 6
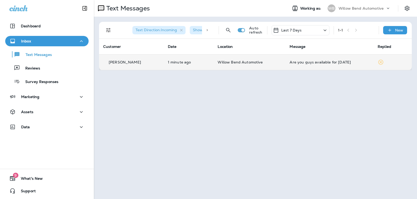
click at [293, 28] on p "Last 7 Days" at bounding box center [291, 30] width 21 height 4
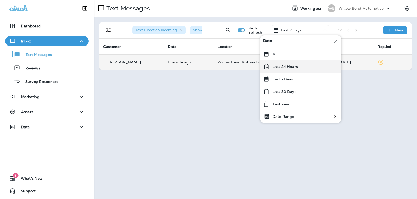
click at [289, 65] on p "Last 24 Hours" at bounding box center [284, 67] width 25 height 4
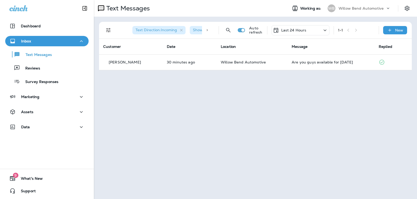
click at [285, 30] on p "Last 24 Hours" at bounding box center [293, 30] width 25 height 4
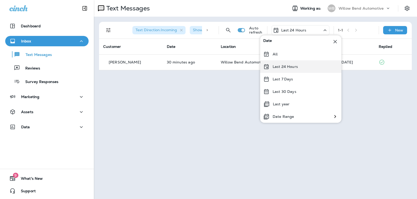
click at [287, 66] on p "Last 24 Hours" at bounding box center [284, 67] width 25 height 4
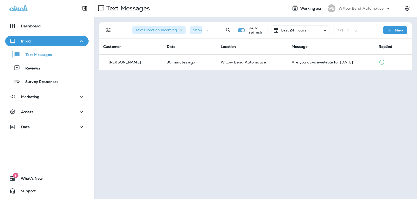
click at [298, 31] on p "Last 24 Hours" at bounding box center [293, 30] width 25 height 4
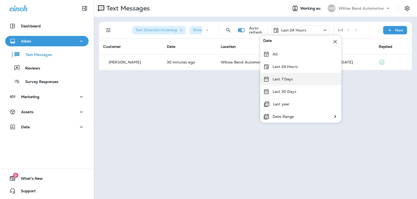
click at [293, 82] on div "Last 7 Days" at bounding box center [300, 79] width 81 height 13
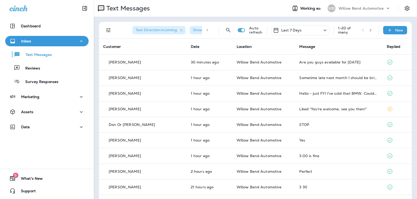
click at [304, 28] on div "Last 7 Days" at bounding box center [300, 30] width 58 height 10
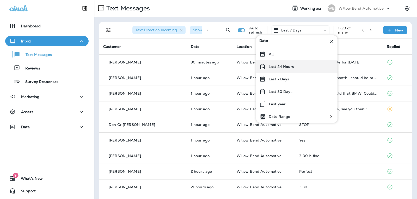
click at [288, 69] on div "Last 24 Hours" at bounding box center [296, 66] width 81 height 13
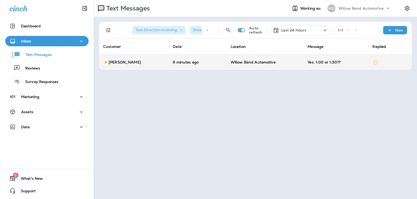
click at [265, 64] on span "Willow Bend Automotive" at bounding box center [252, 62] width 45 height 5
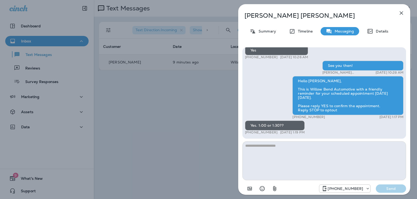
click at [264, 149] on textarea at bounding box center [324, 160] width 164 height 39
type textarea "*"
type textarea "**********"
click at [382, 189] on p "Send" at bounding box center [391, 188] width 22 height 5
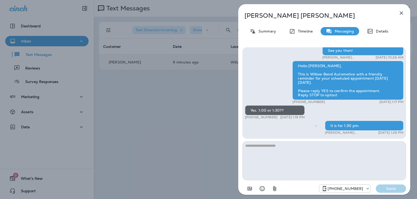
click at [401, 13] on icon "button" at bounding box center [401, 12] width 3 height 3
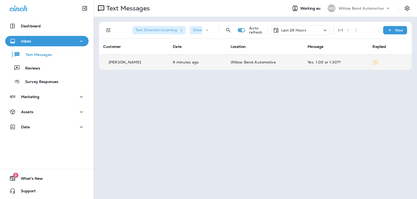
click at [286, 29] on p "Last 24 Hours" at bounding box center [293, 30] width 25 height 4
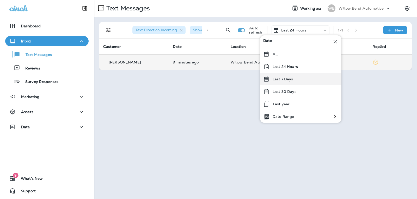
click at [288, 78] on p "Last 7 Days" at bounding box center [282, 79] width 21 height 4
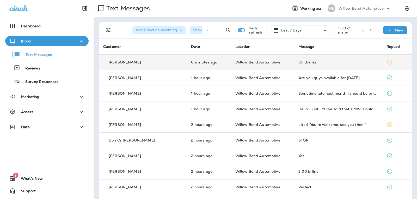
click at [300, 61] on div "Ok thanks" at bounding box center [337, 62] width 79 height 4
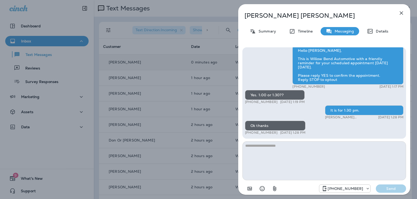
click at [285, 147] on textarea at bounding box center [324, 160] width 164 height 39
click at [265, 146] on textarea at bounding box center [324, 160] width 164 height 39
type textarea "**********"
click at [388, 188] on p "Send" at bounding box center [391, 188] width 22 height 5
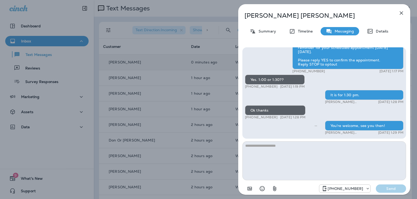
click at [403, 11] on icon "button" at bounding box center [401, 13] width 6 height 6
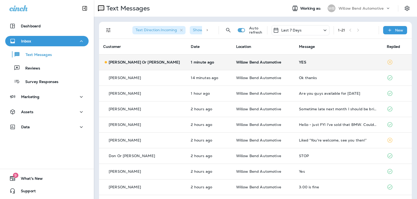
click at [311, 62] on div "YES" at bounding box center [338, 62] width 79 height 4
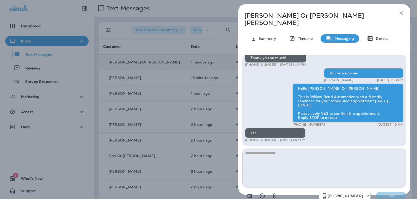
click at [273, 155] on textarea at bounding box center [324, 168] width 164 height 39
type textarea "*"
type textarea "**********"
click at [387, 194] on p "Send" at bounding box center [391, 196] width 22 height 5
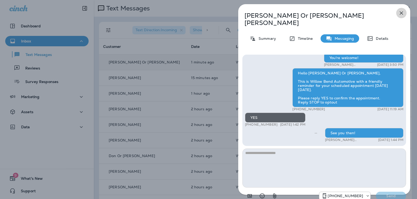
drag, startPoint x: 403, startPoint y: 10, endPoint x: 393, endPoint y: 4, distance: 11.8
click at [401, 12] on icon "button" at bounding box center [401, 13] width 6 height 6
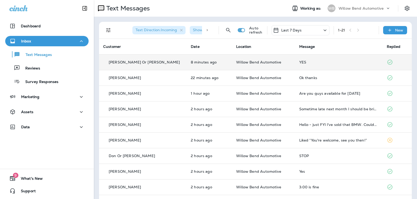
click at [291, 33] on div "Last 7 Days" at bounding box center [287, 30] width 29 height 6
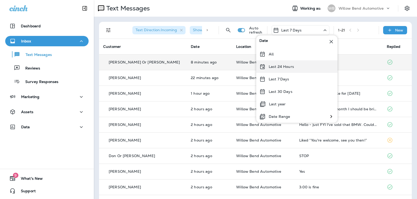
click at [284, 70] on div "Last 24 Hours" at bounding box center [296, 66] width 81 height 13
